Goal: Transaction & Acquisition: Book appointment/travel/reservation

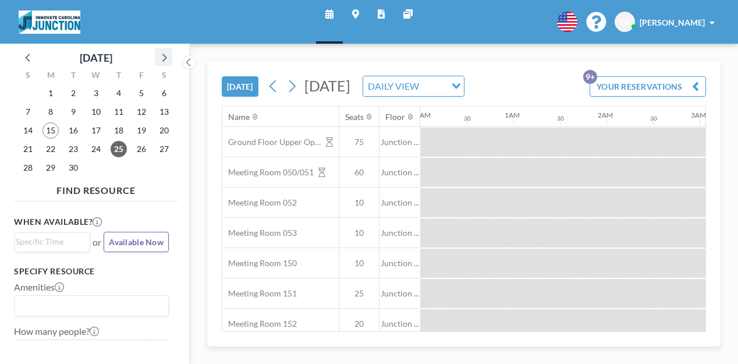
click at [156, 50] on icon at bounding box center [163, 57] width 15 height 15
click at [65, 122] on span "14" at bounding box center [73, 130] width 16 height 16
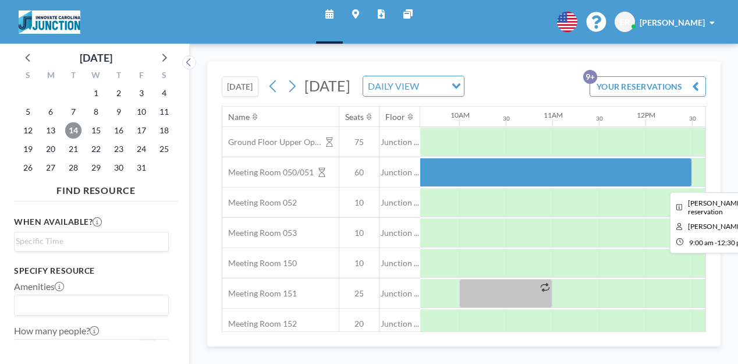
scroll to position [0, 894]
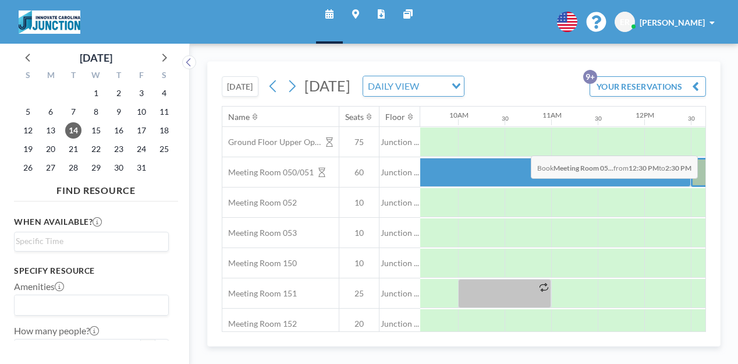
drag, startPoint x: 420, startPoint y: 147, endPoint x: 528, endPoint y: 128, distance: 109.3
click at [528, 128] on div "Ground Floor Upper Open Area 75 Junction ... Meeting Room 050/051 60 Junction .…" at bounding box center [546, 278] width 2434 height 303
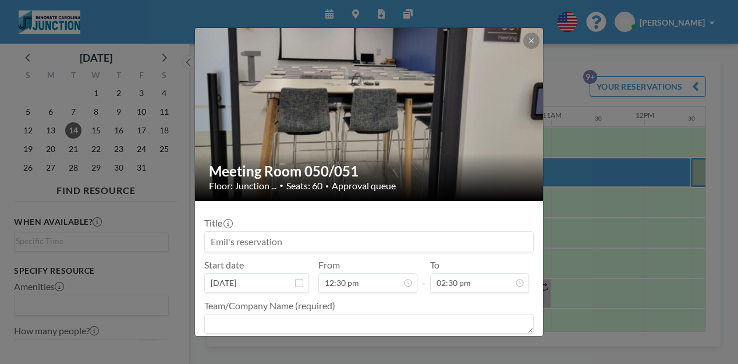
click at [304, 232] on input at bounding box center [369, 242] width 328 height 20
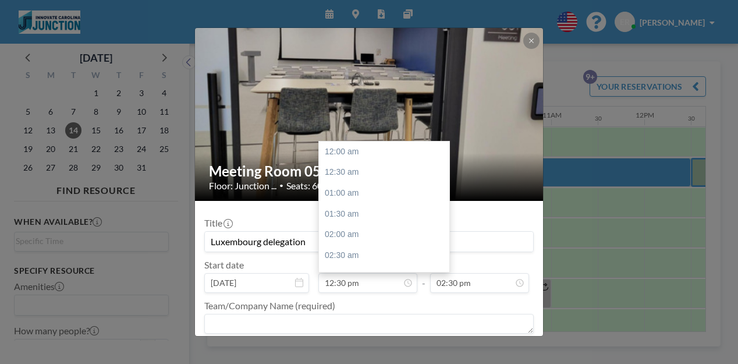
scroll to position [465, 0]
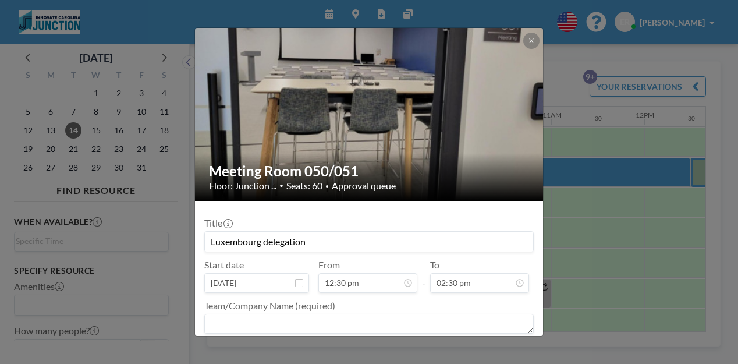
type input "Luxembourg delegation"
click at [292, 314] on textarea at bounding box center [369, 324] width 330 height 20
type textarea "Launch Chapel Hill/[PERSON_NAME]"
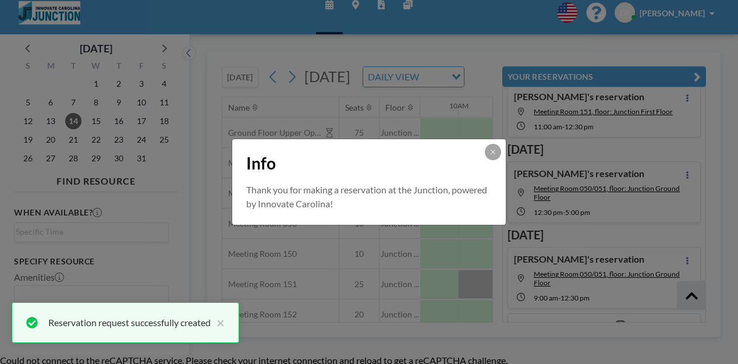
scroll to position [345, 0]
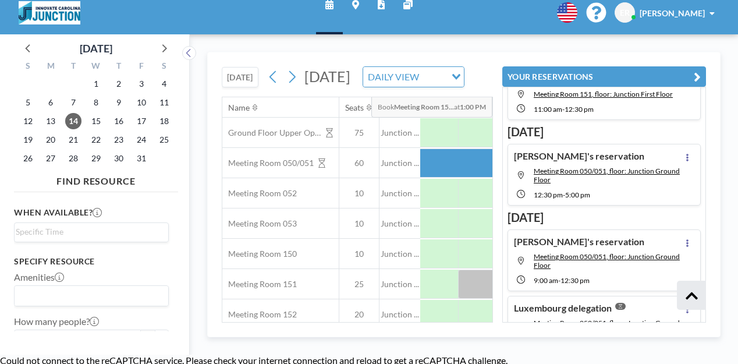
click at [706, 66] on button "YOUR RESERVATIONS" at bounding box center [605, 76] width 204 height 20
